Goal: Check status: Check status

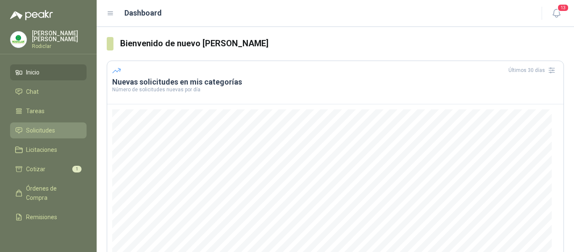
click at [42, 132] on span "Solicitudes" at bounding box center [40, 130] width 29 height 9
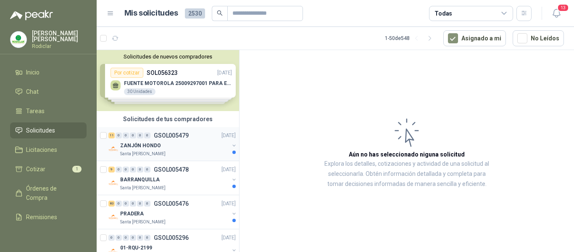
click at [180, 141] on div "ZANJÓN HONDO" at bounding box center [174, 145] width 109 height 10
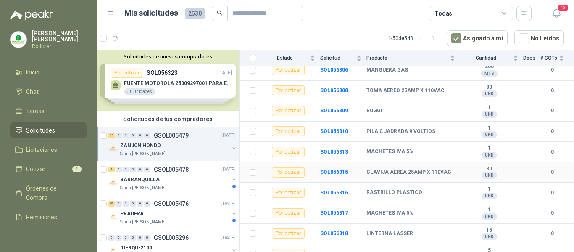
scroll to position [138, 0]
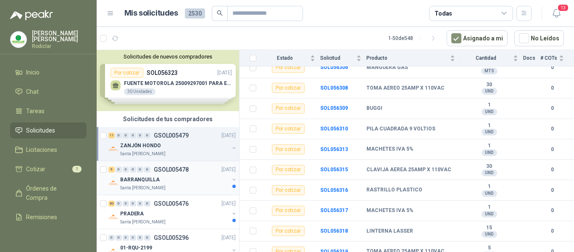
click at [186, 173] on div "9 0 0 0 0 0 GSOL005478 [DATE]" at bounding box center [172, 169] width 129 height 10
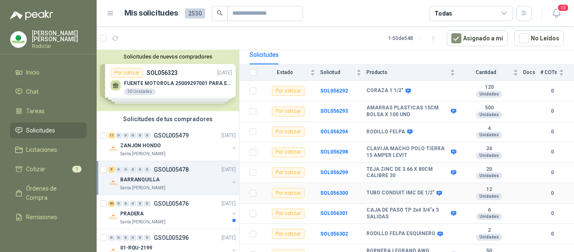
scroll to position [97, 0]
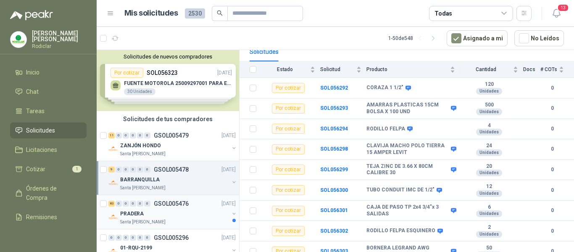
click at [175, 208] on div "83 0 0 0 0 0 GSOL005476 [DATE]" at bounding box center [172, 203] width 129 height 10
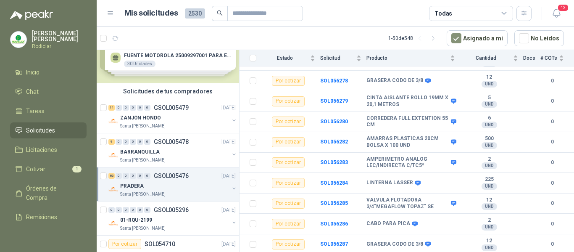
scroll to position [42, 0]
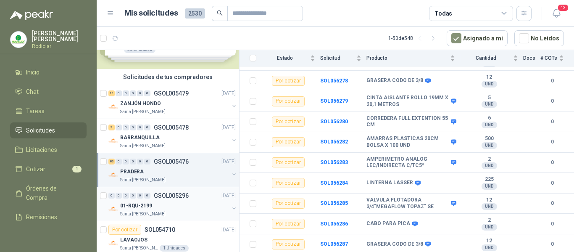
click at [180, 201] on div "01-RQU-2199" at bounding box center [174, 205] width 109 height 10
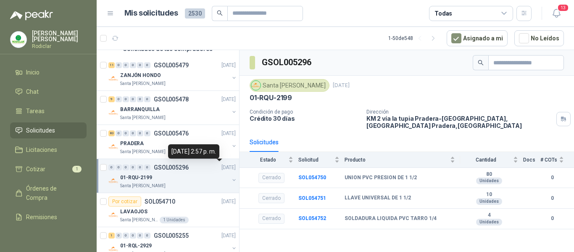
scroll to position [84, 0]
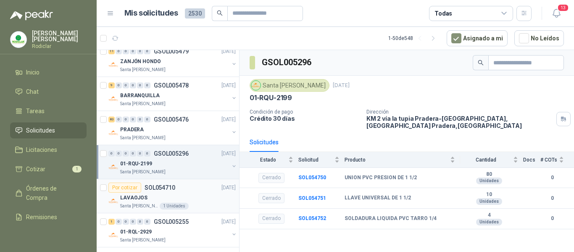
click at [190, 192] on div "LAVAOJOS" at bounding box center [178, 197] width 116 height 10
